Goal: Information Seeking & Learning: Learn about a topic

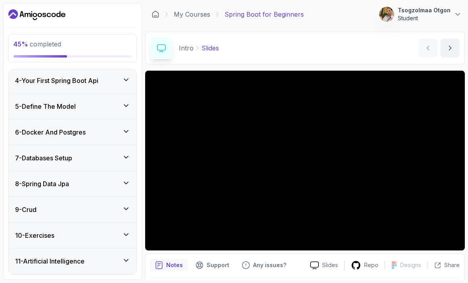
click at [104, 181] on div "8 - Spring Data Jpa" at bounding box center [72, 184] width 115 height 10
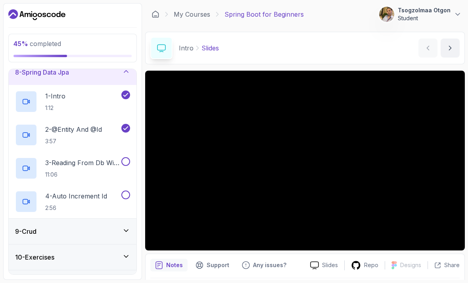
scroll to position [190, 0]
click at [86, 169] on h2 "3 - Reading From Db With Findall() 11:06" at bounding box center [82, 167] width 75 height 21
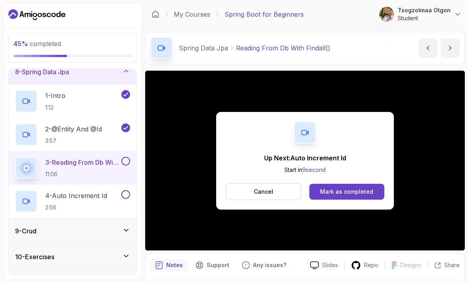
click at [344, 194] on div "Mark as completed" at bounding box center [346, 192] width 53 height 8
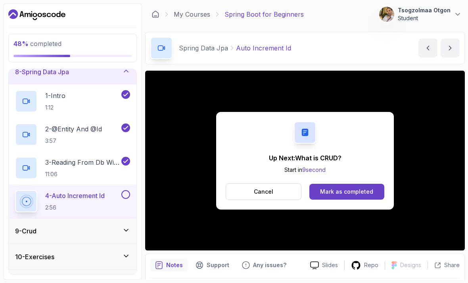
click at [351, 188] on div "Mark as completed" at bounding box center [346, 192] width 53 height 8
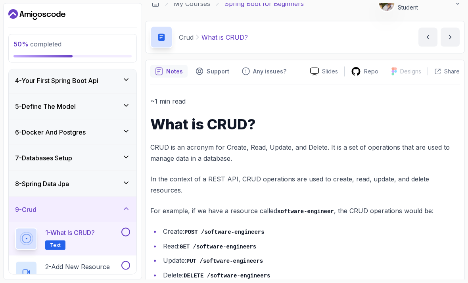
scroll to position [25, 0]
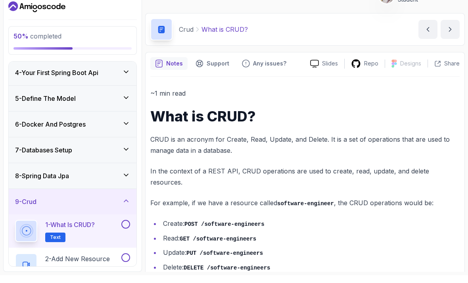
click at [84, 262] on p "2 - Add New Resource" at bounding box center [77, 267] width 65 height 10
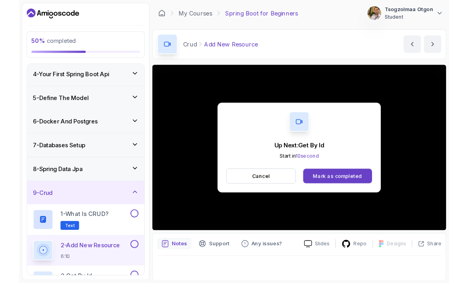
scroll to position [0, 0]
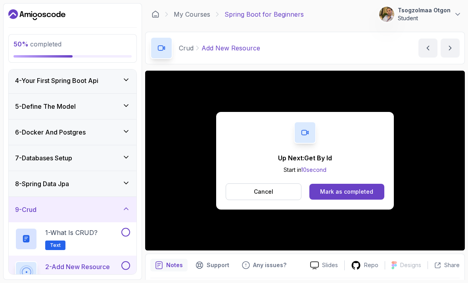
click at [351, 190] on div "Mark as completed" at bounding box center [346, 192] width 53 height 8
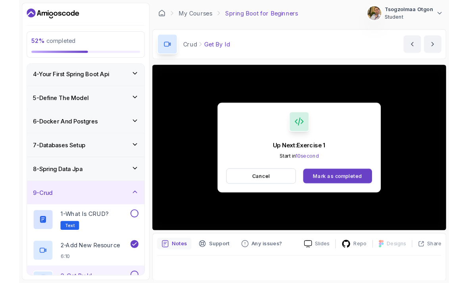
scroll to position [0, 0]
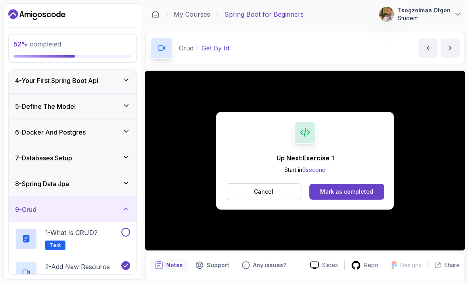
click at [346, 192] on div "Mark as completed" at bounding box center [346, 192] width 53 height 8
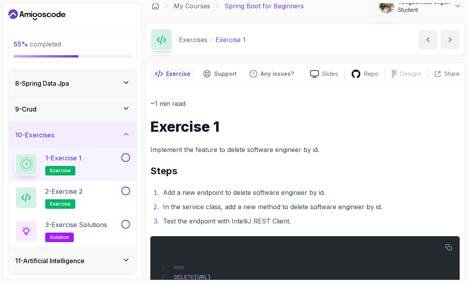
scroll to position [179, 0]
click at [98, 187] on div "2 - Exercise 2 exercise" at bounding box center [67, 198] width 105 height 22
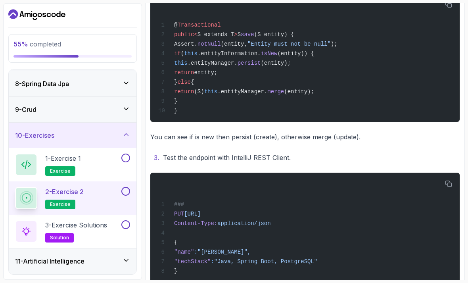
scroll to position [321, 0]
click at [99, 220] on h2 "3 - Exercise Solutions solution" at bounding box center [76, 231] width 62 height 22
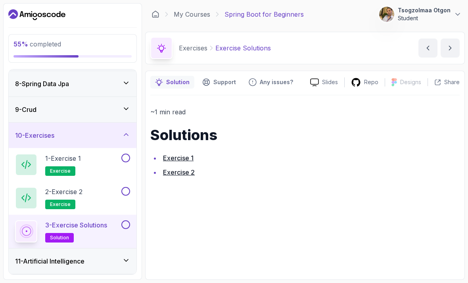
scroll to position [25, 0]
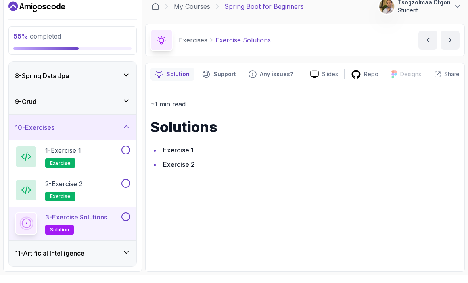
click at [84, 256] on h3 "11 - Artificial Intelligence" at bounding box center [49, 261] width 69 height 10
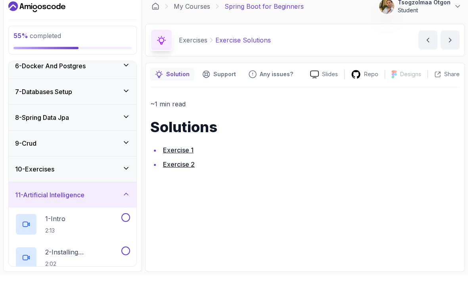
scroll to position [138, 0]
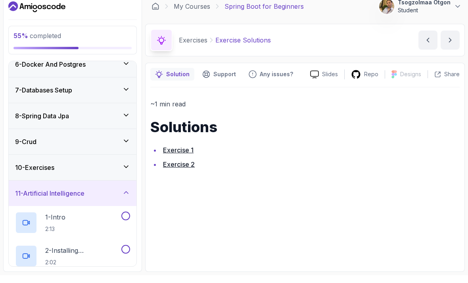
click at [109, 171] on div "10 - Exercises" at bounding box center [72, 176] width 115 height 10
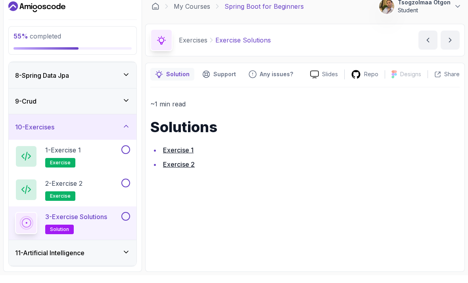
scroll to position [179, 0]
click at [125, 154] on button at bounding box center [125, 158] width 9 height 9
click at [125, 187] on button at bounding box center [125, 191] width 9 height 9
click at [125, 220] on button at bounding box center [125, 224] width 9 height 9
click at [130, 105] on icon at bounding box center [126, 109] width 8 height 8
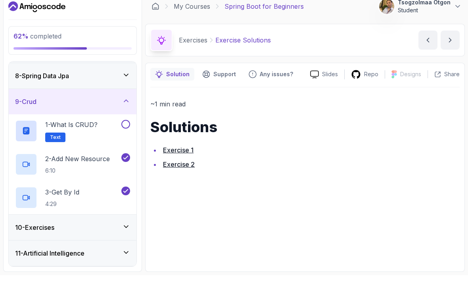
click at [128, 128] on button at bounding box center [125, 132] width 9 height 9
click at [79, 256] on h3 "11 - Artificial Intelligence" at bounding box center [49, 261] width 69 height 10
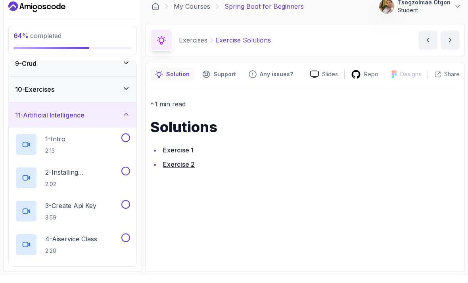
scroll to position [220, 0]
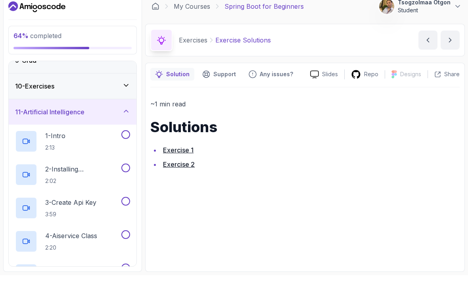
click at [89, 138] on div "1 - Intro 2:13" at bounding box center [67, 149] width 105 height 22
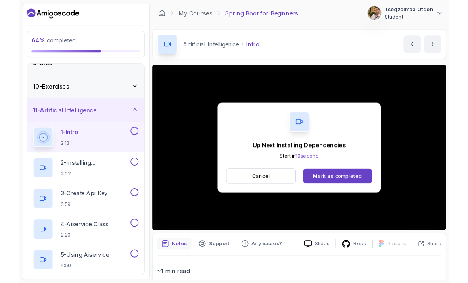
scroll to position [0, 0]
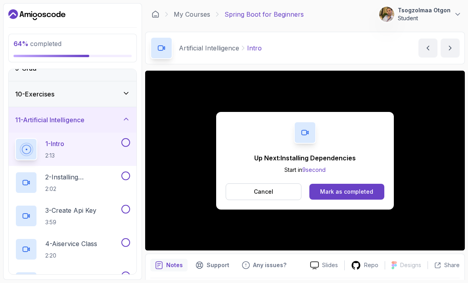
click at [342, 190] on div "Mark as completed" at bounding box center [346, 192] width 53 height 8
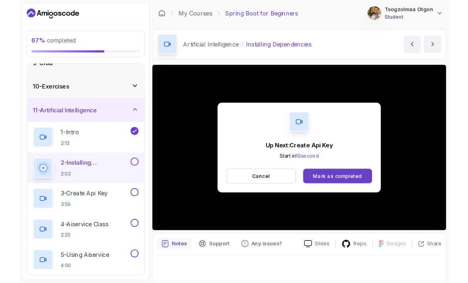
scroll to position [0, 0]
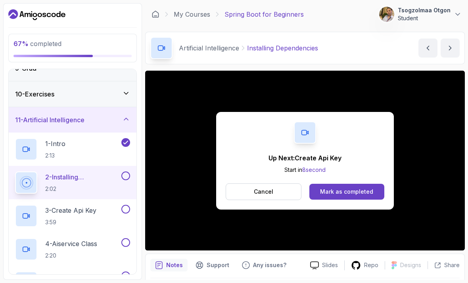
click at [344, 191] on div "Mark as completed" at bounding box center [346, 192] width 53 height 8
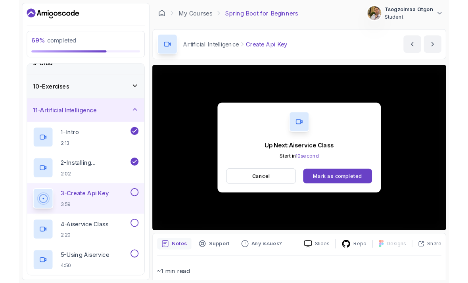
scroll to position [0, 0]
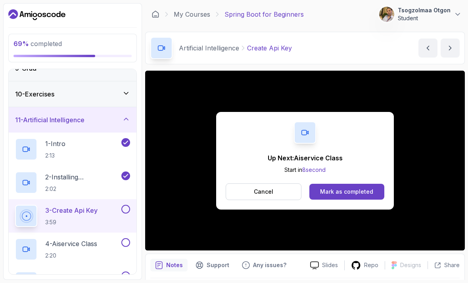
click at [342, 191] on div "Mark as completed" at bounding box center [346, 192] width 53 height 8
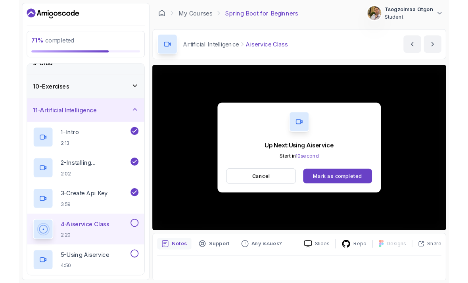
scroll to position [0, 0]
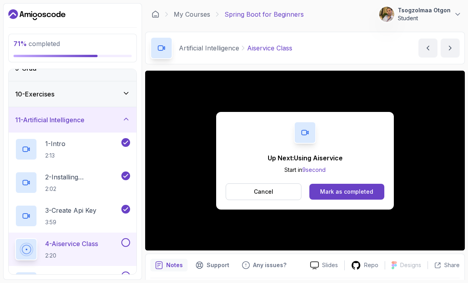
click at [342, 188] on div "Mark as completed" at bounding box center [346, 192] width 53 height 8
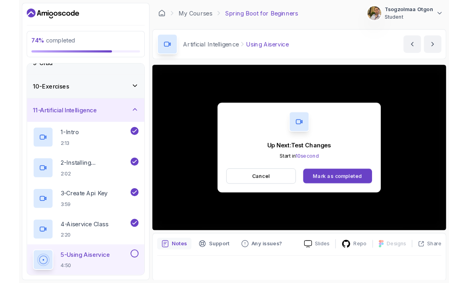
scroll to position [0, 0]
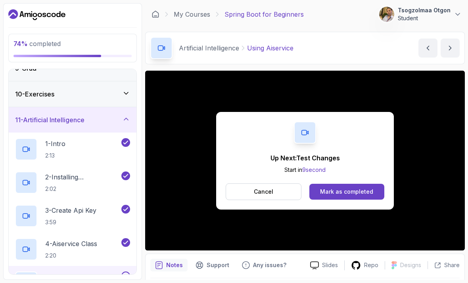
click at [358, 186] on button "Mark as completed" at bounding box center [346, 192] width 75 height 16
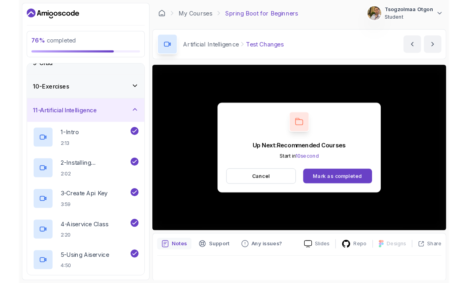
scroll to position [0, 0]
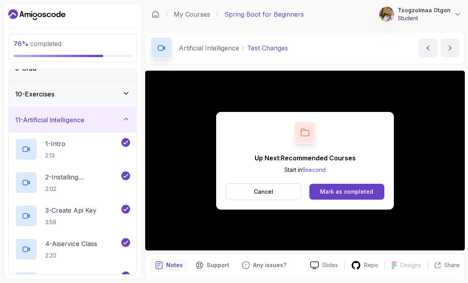
click at [344, 188] on div "Mark as completed" at bounding box center [346, 192] width 53 height 8
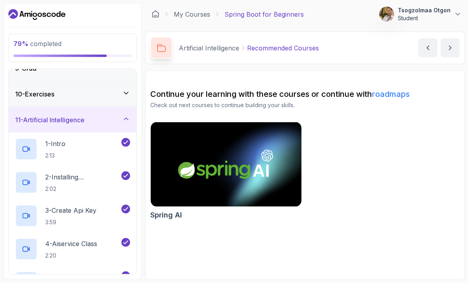
scroll to position [25, 0]
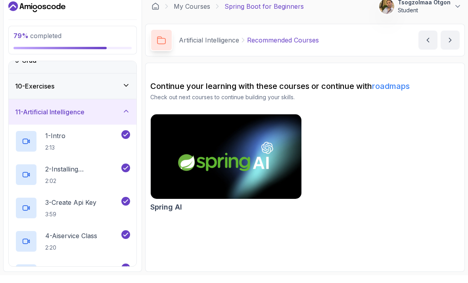
click at [230, 122] on img at bounding box center [226, 164] width 151 height 84
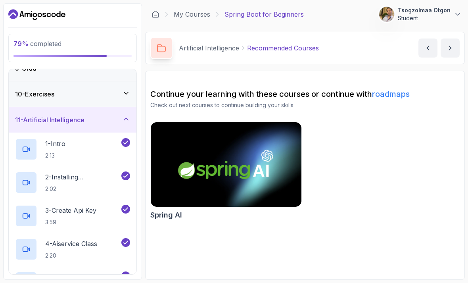
click at [434, 12] on p "Tsogzolmaa Otgon" at bounding box center [424, 10] width 53 height 8
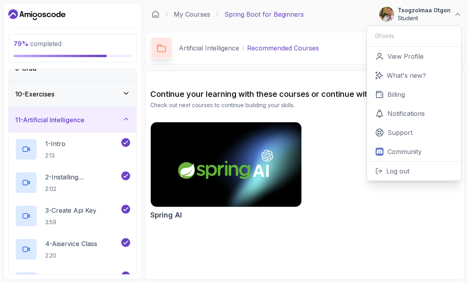
click at [54, 13] on icon "Dashboard" at bounding box center [36, 14] width 57 height 13
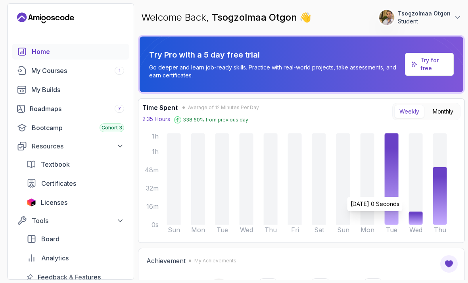
click at [432, 66] on p "Try for free" at bounding box center [433, 64] width 27 height 16
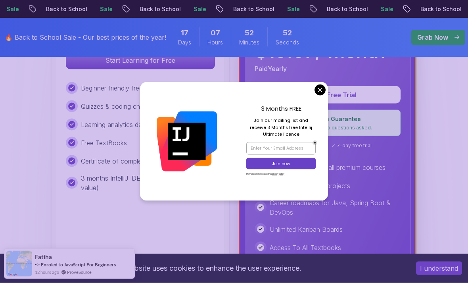
scroll to position [306, 0]
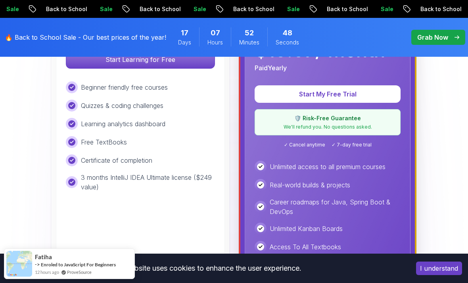
click at [321, 102] on button "Start My Free Trial" at bounding box center [328, 93] width 146 height 17
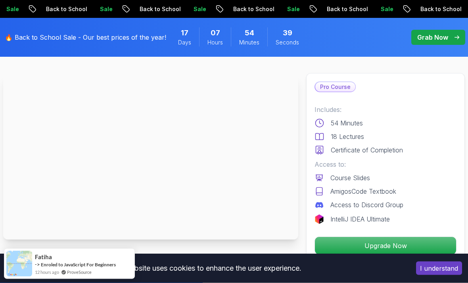
scroll to position [33, 0]
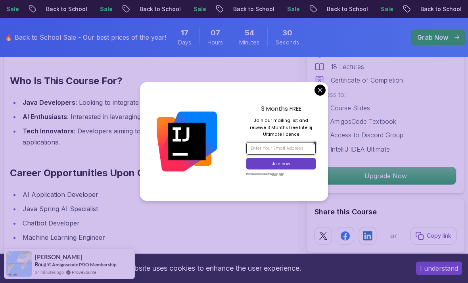
click at [263, 155] on input "email" at bounding box center [280, 148] width 69 height 13
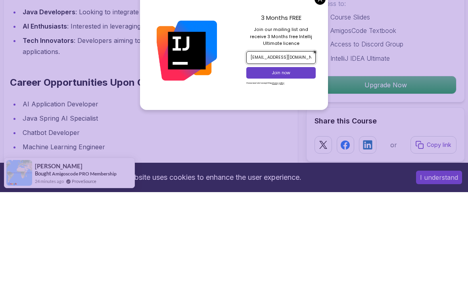
type input "otgon.tsogzolmaa@gmail.com"
click at [284, 161] on p "Join now" at bounding box center [281, 164] width 56 height 6
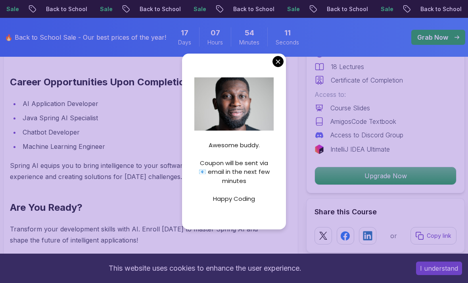
click at [279, 72] on div "Harness AI Power with Spring AI: Your Gateway to Intelligent Applications Unloc…" at bounding box center [150, 13] width 295 height 491
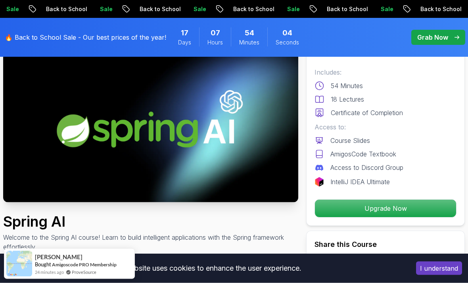
scroll to position [0, 0]
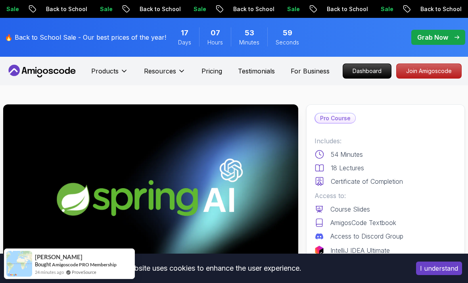
click at [428, 70] on p "Join Amigoscode" at bounding box center [429, 71] width 65 height 14
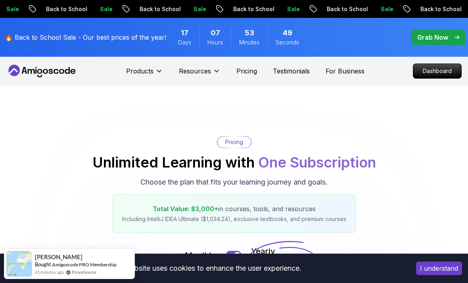
click at [152, 73] on p "Products" at bounding box center [139, 71] width 27 height 10
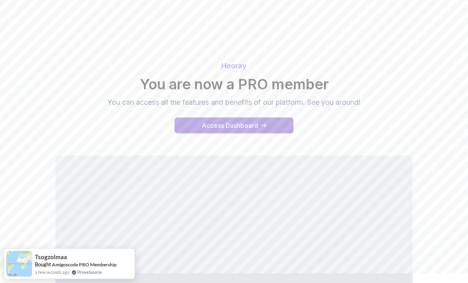
click at [273, 123] on button "Access Dashboard" at bounding box center [234, 125] width 119 height 16
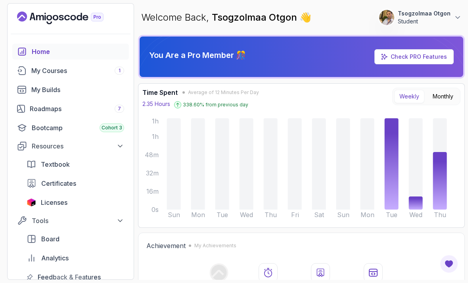
click at [450, 14] on p "Tsogzolmaa Otgon" at bounding box center [424, 14] width 53 height 8
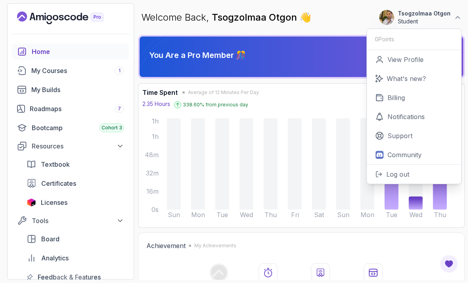
click at [396, 97] on p "Billing" at bounding box center [396, 98] width 17 height 10
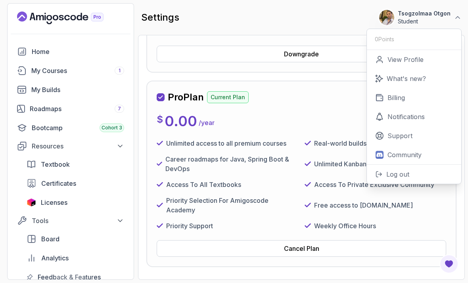
scroll to position [230, 0]
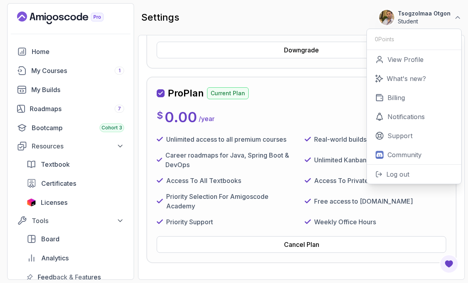
click at [459, 19] on icon at bounding box center [458, 17] width 8 height 8
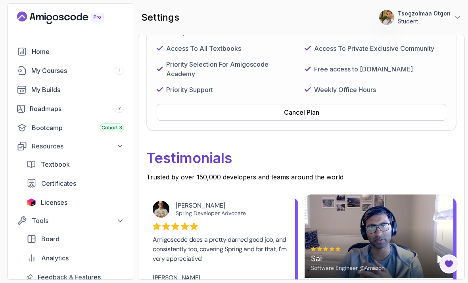
scroll to position [363, 0]
click at [329, 110] on button "Cancel Plan" at bounding box center [302, 112] width 290 height 17
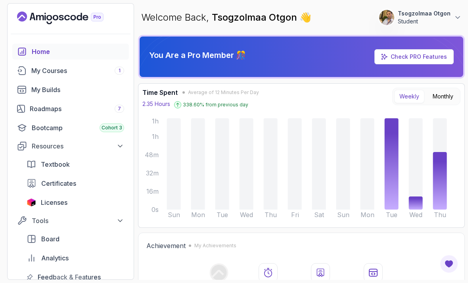
click at [90, 73] on div "My Courses 1" at bounding box center [77, 71] width 93 height 10
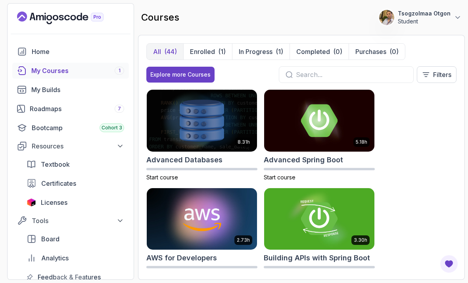
click at [259, 52] on p "In Progress" at bounding box center [256, 52] width 34 height 10
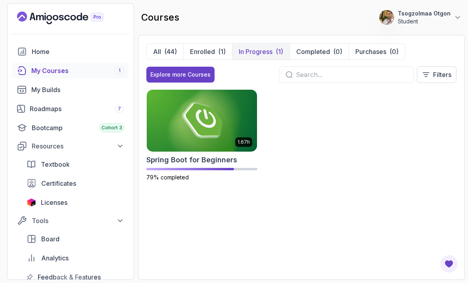
click at [202, 135] on img at bounding box center [202, 121] width 110 height 62
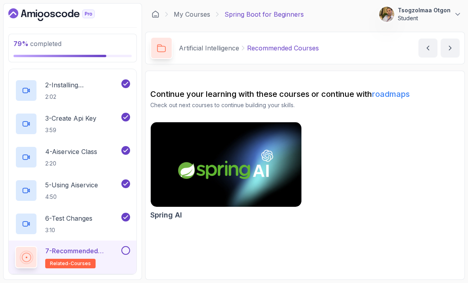
scroll to position [25, 0]
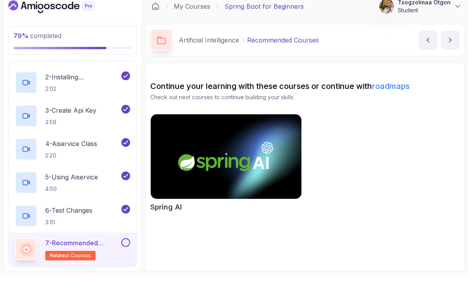
click at [110, 282] on div "12 - Outro" at bounding box center [72, 287] width 115 height 10
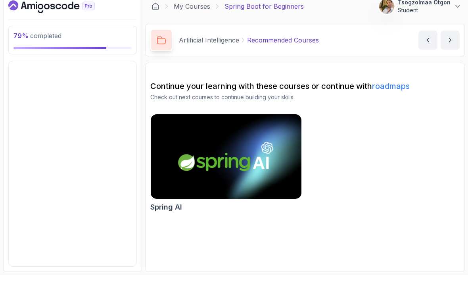
scroll to position [79, 0]
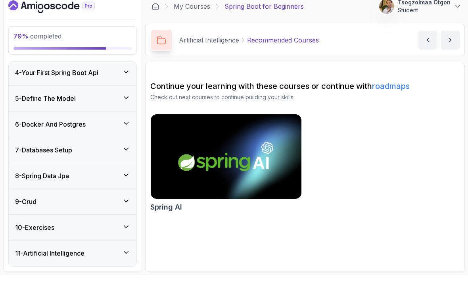
click at [117, 282] on div "12 - Outro" at bounding box center [72, 287] width 115 height 10
click at [126, 282] on icon at bounding box center [126, 286] width 8 height 8
click at [127, 282] on icon at bounding box center [126, 286] width 8 height 8
click at [125, 282] on icon at bounding box center [126, 286] width 8 height 8
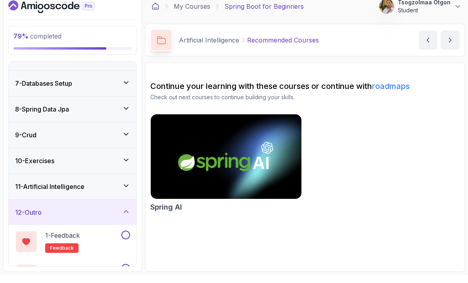
click at [123, 190] on icon at bounding box center [126, 194] width 8 height 8
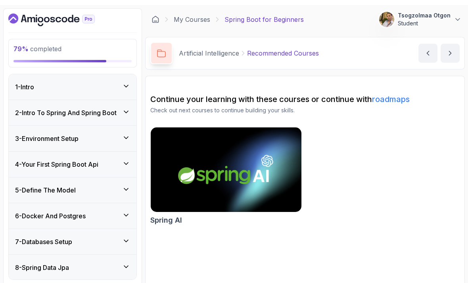
scroll to position [0, 0]
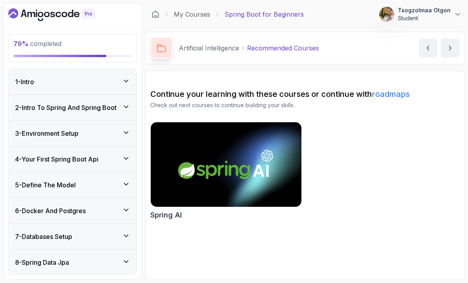
click at [157, 11] on icon at bounding box center [156, 14] width 8 height 8
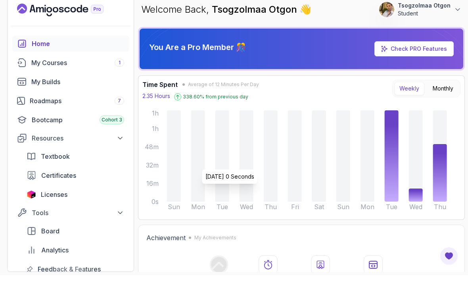
click at [407, 53] on link "Check PRO Features" at bounding box center [419, 56] width 56 height 7
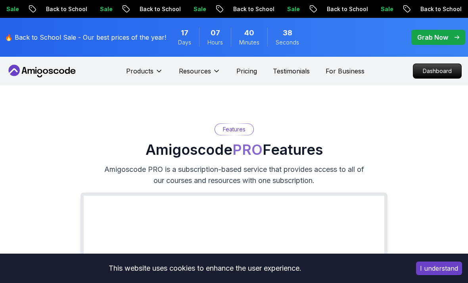
click at [152, 70] on p "Products" at bounding box center [139, 71] width 27 height 10
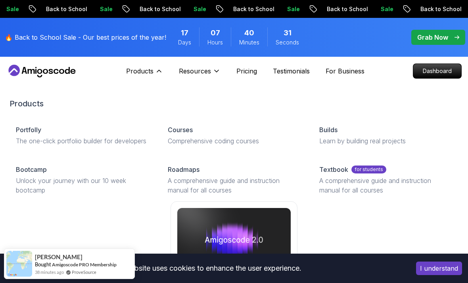
click at [182, 126] on p "Courses" at bounding box center [180, 130] width 25 height 10
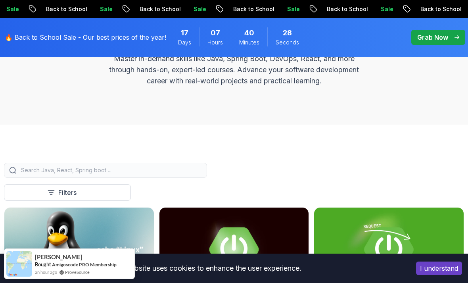
click at [132, 169] on input "search" at bounding box center [110, 170] width 182 height 8
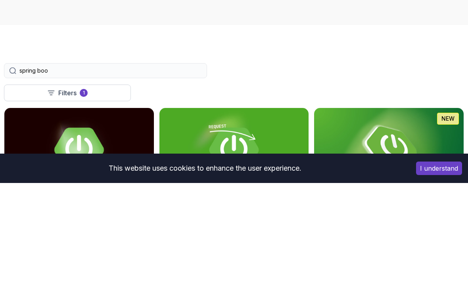
type input "spring boot"
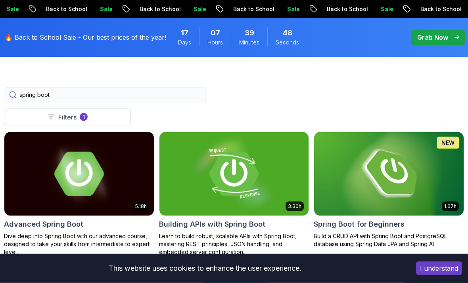
scroll to position [202, 0]
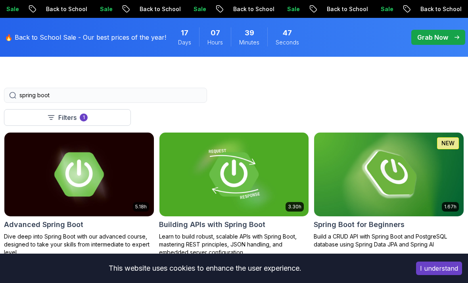
click at [239, 221] on h2 "Building APIs with Spring Boot" at bounding box center [212, 224] width 106 height 11
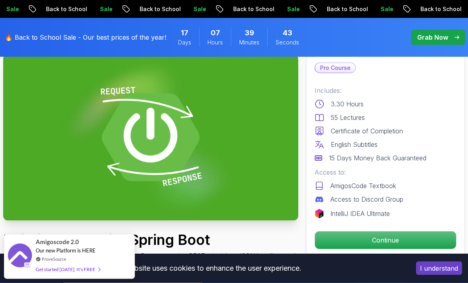
scroll to position [51, 0]
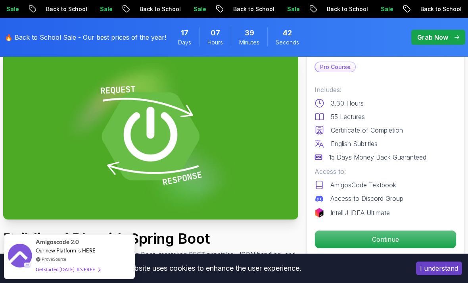
click at [336, 240] on p "Continue" at bounding box center [385, 238] width 141 height 17
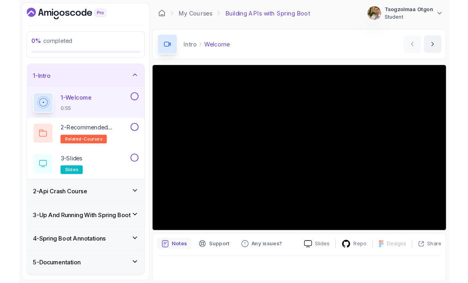
scroll to position [0, 0]
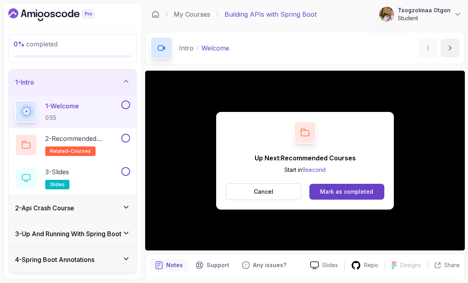
click at [348, 192] on div "Mark as completed" at bounding box center [346, 192] width 53 height 8
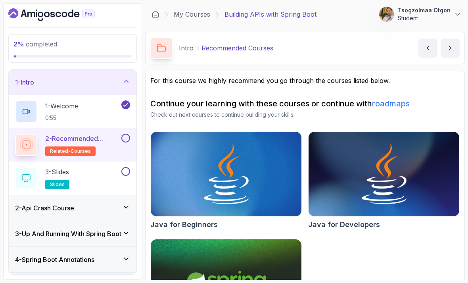
click at [125, 137] on button at bounding box center [125, 138] width 9 height 9
click at [123, 169] on button at bounding box center [125, 171] width 9 height 9
click at [106, 211] on div "2 - Api Crash Course" at bounding box center [72, 208] width 115 height 10
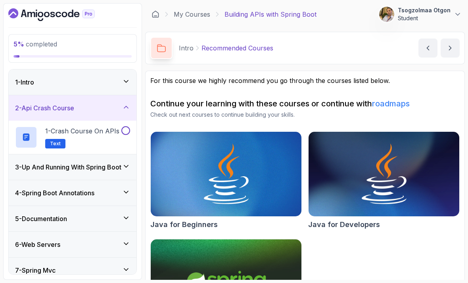
click at [101, 141] on h2 "1 - Crash Course on APIs Text" at bounding box center [82, 137] width 74 height 22
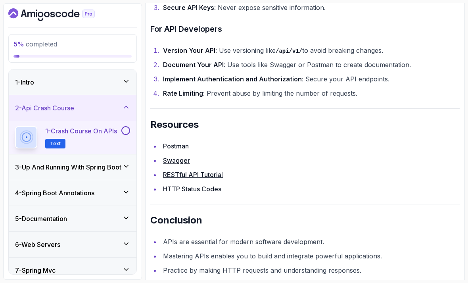
scroll to position [25, 0]
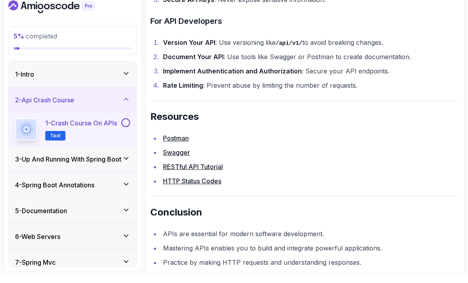
click at [122, 126] on button at bounding box center [125, 130] width 9 height 9
click at [127, 126] on button at bounding box center [125, 130] width 9 height 9
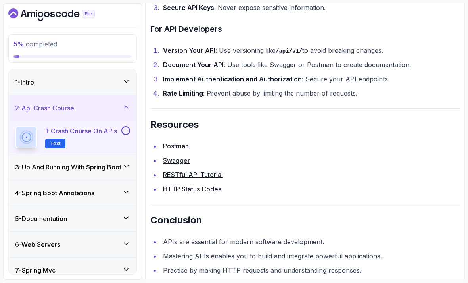
scroll to position [23, 0]
click at [127, 126] on button at bounding box center [125, 130] width 9 height 9
click at [125, 126] on button at bounding box center [125, 130] width 9 height 9
click at [123, 126] on button at bounding box center [125, 130] width 9 height 9
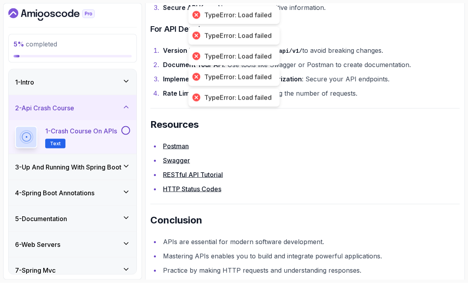
scroll to position [23, 0]
click at [327, 140] on li "Postman" at bounding box center [310, 145] width 299 height 11
click at [332, 155] on li "Swagger" at bounding box center [310, 160] width 299 height 11
click at [338, 140] on li "Postman" at bounding box center [310, 145] width 299 height 11
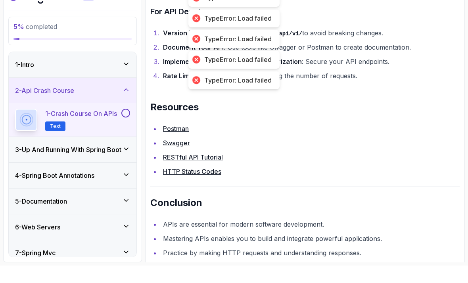
scroll to position [0, 0]
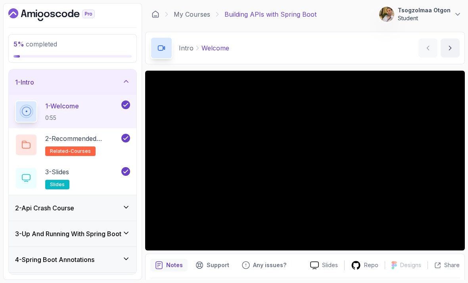
click at [109, 203] on div "2 - Api Crash Course" at bounding box center [72, 208] width 115 height 10
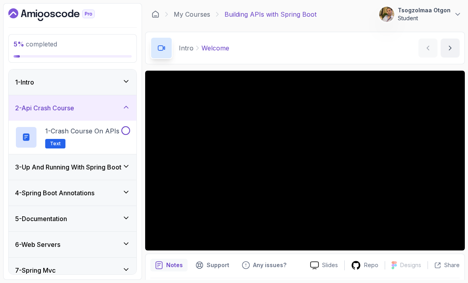
click at [124, 131] on button at bounding box center [125, 130] width 9 height 9
click at [115, 165] on h3 "3 - Up And Running With Spring Boot" at bounding box center [68, 167] width 106 height 10
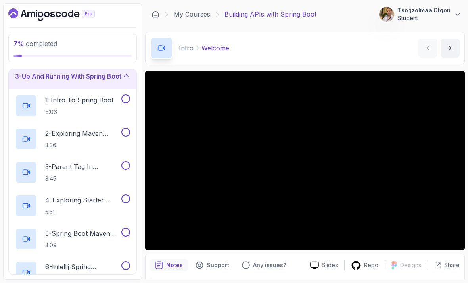
scroll to position [83, 0]
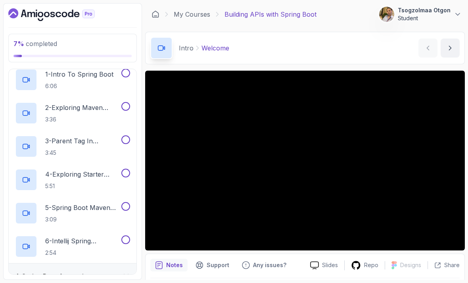
click at [88, 82] on h2 "1 - Intro To Spring Boot 6:06" at bounding box center [79, 79] width 68 height 21
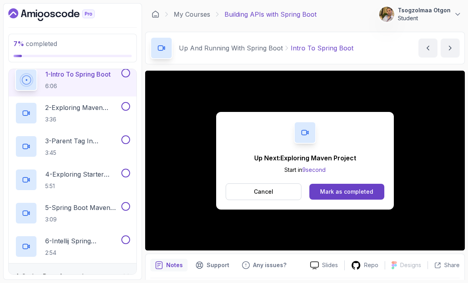
click at [335, 191] on div "Mark as completed" at bounding box center [346, 192] width 53 height 8
